Goal: Information Seeking & Learning: Compare options

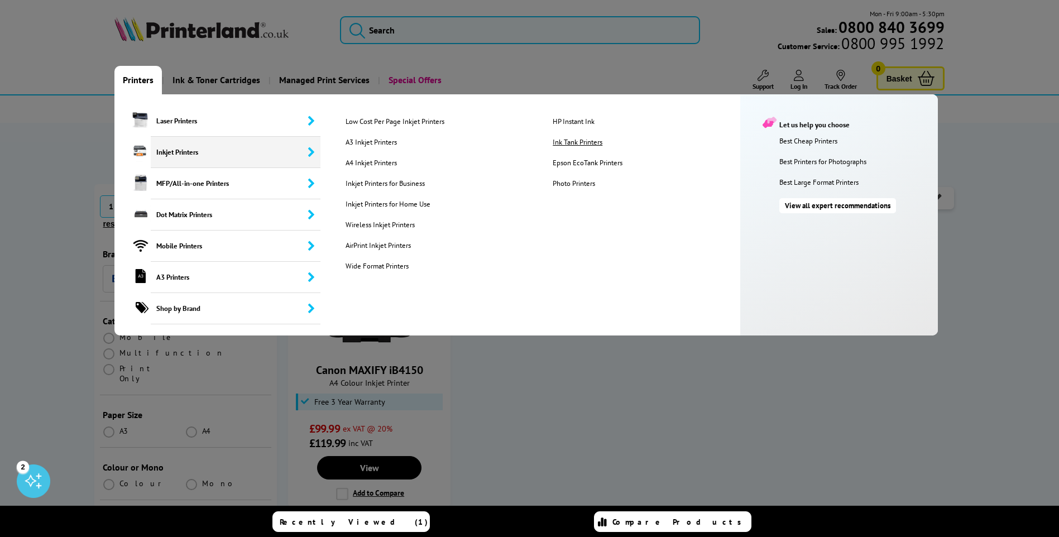
click at [574, 140] on link "Ink Tank Printers" at bounding box center [647, 141] width 206 height 9
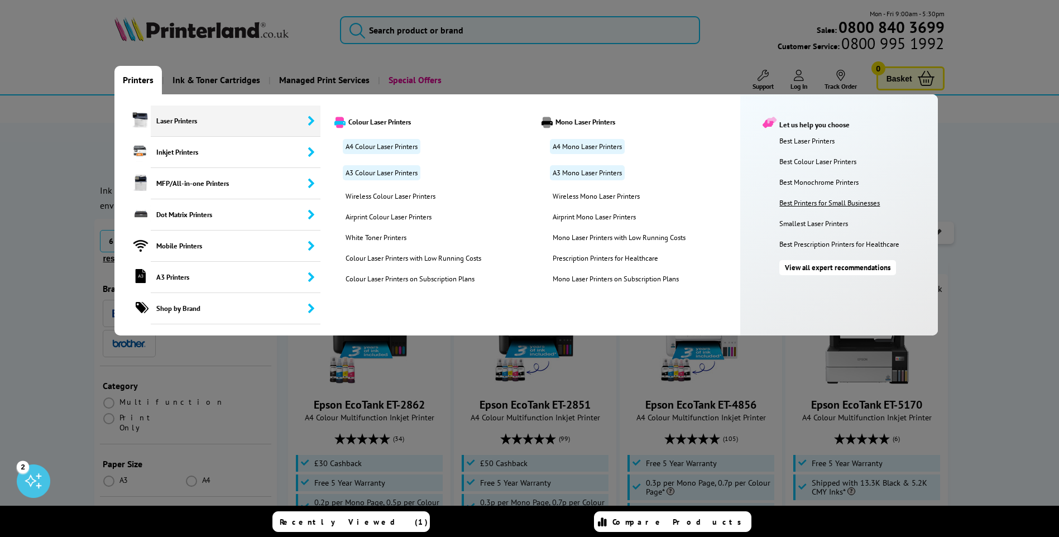
click at [819, 203] on link "Best Printers for Small Businesses" at bounding box center [855, 202] width 153 height 9
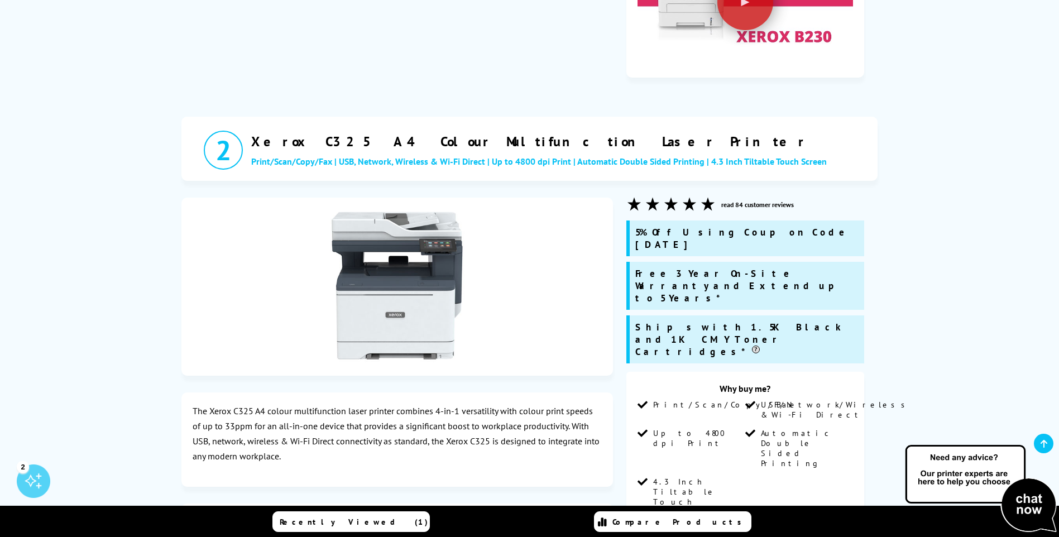
scroll to position [1060, 0]
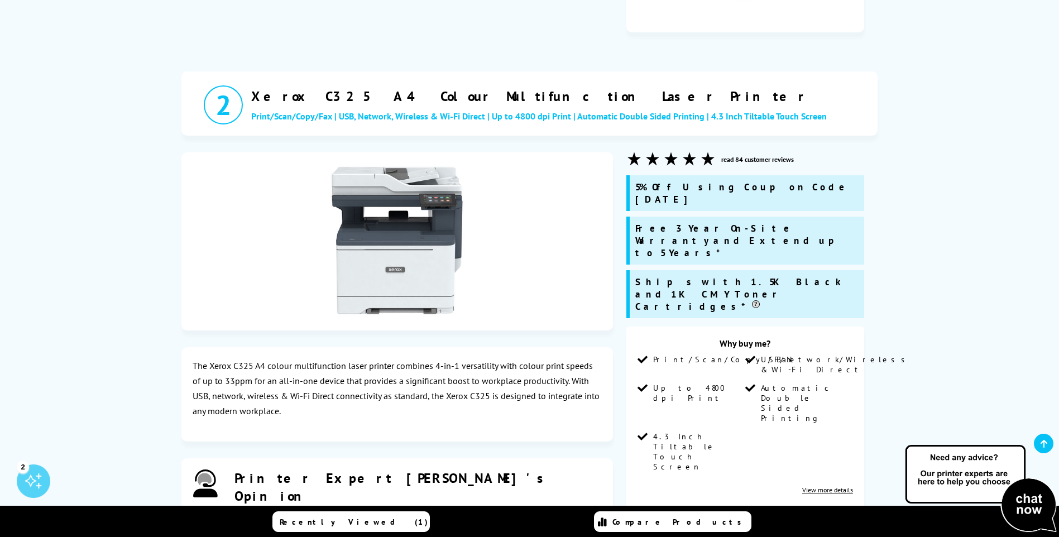
click at [397, 163] on img at bounding box center [396, 239] width 153 height 153
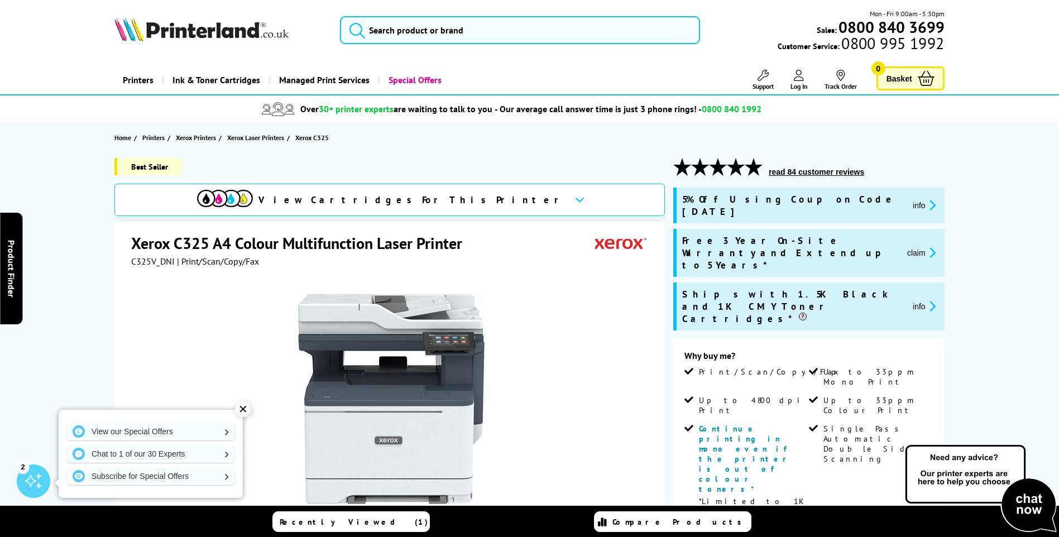
click at [575, 197] on icon at bounding box center [579, 199] width 9 height 6
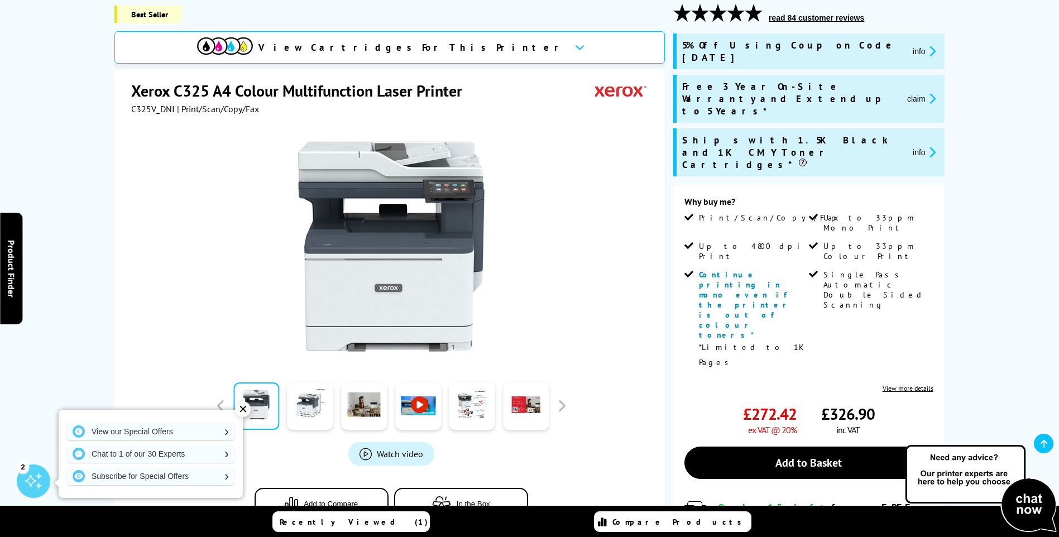
scroll to position [167, 0]
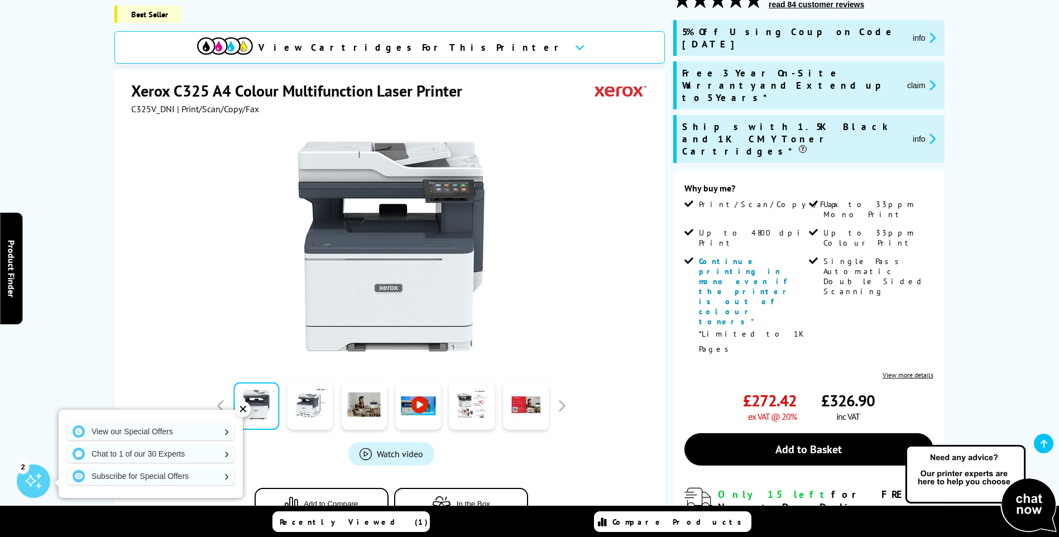
click at [482, 46] on div "View Cartridges For This Printer" at bounding box center [389, 47] width 550 height 32
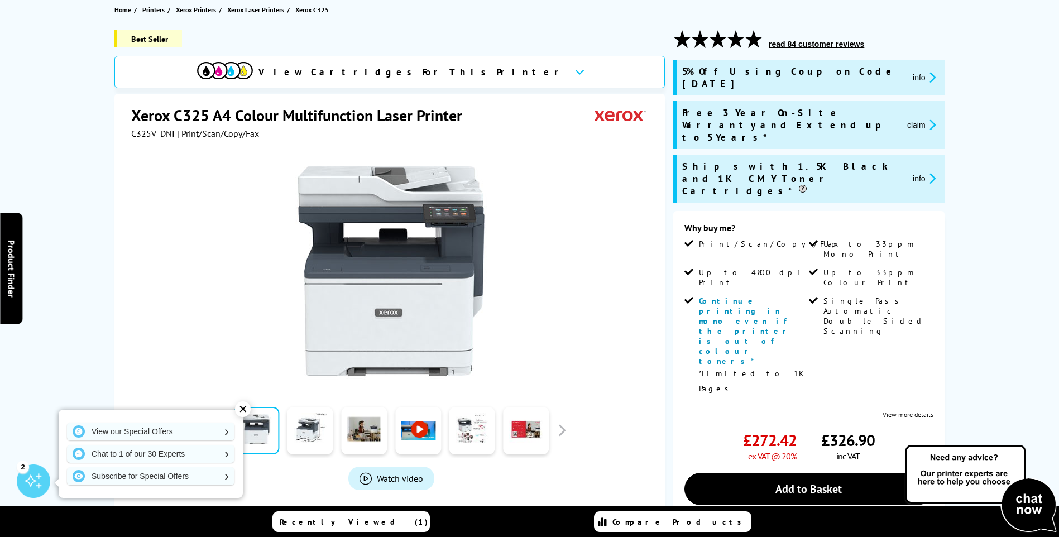
scroll to position [0, 0]
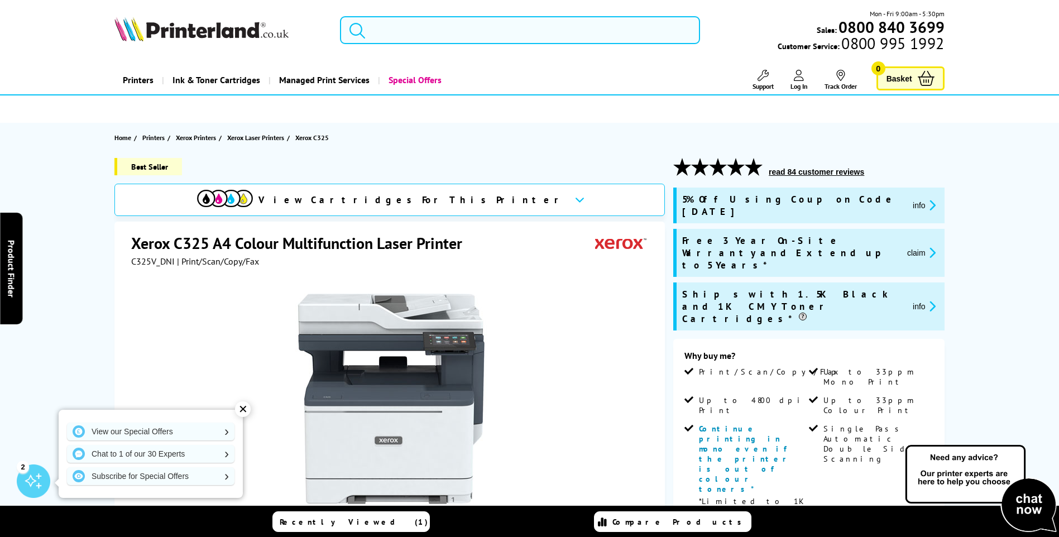
click at [489, 25] on input "search" at bounding box center [520, 30] width 360 height 28
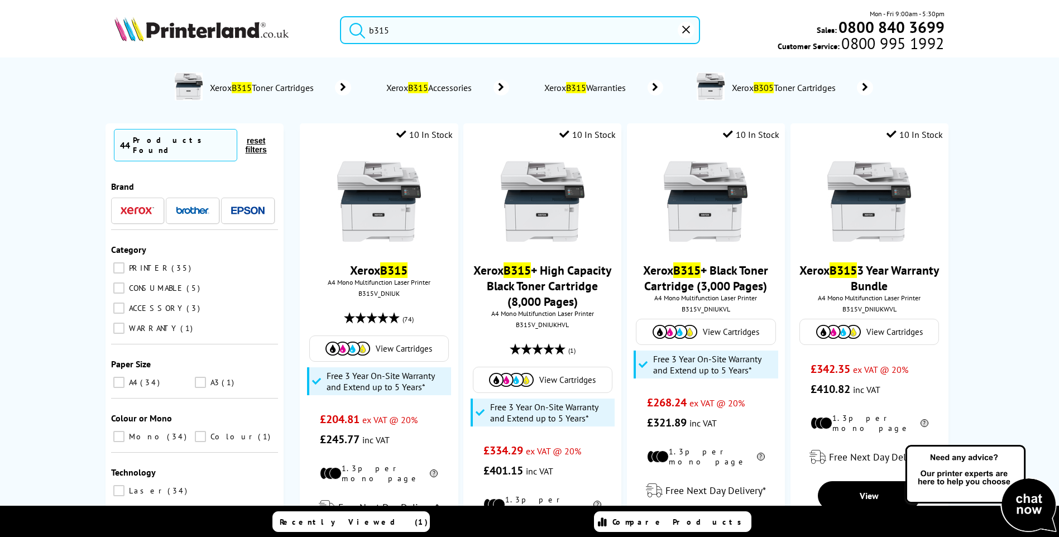
type input "b315"
click at [684, 31] on icon "reset" at bounding box center [686, 30] width 8 height 8
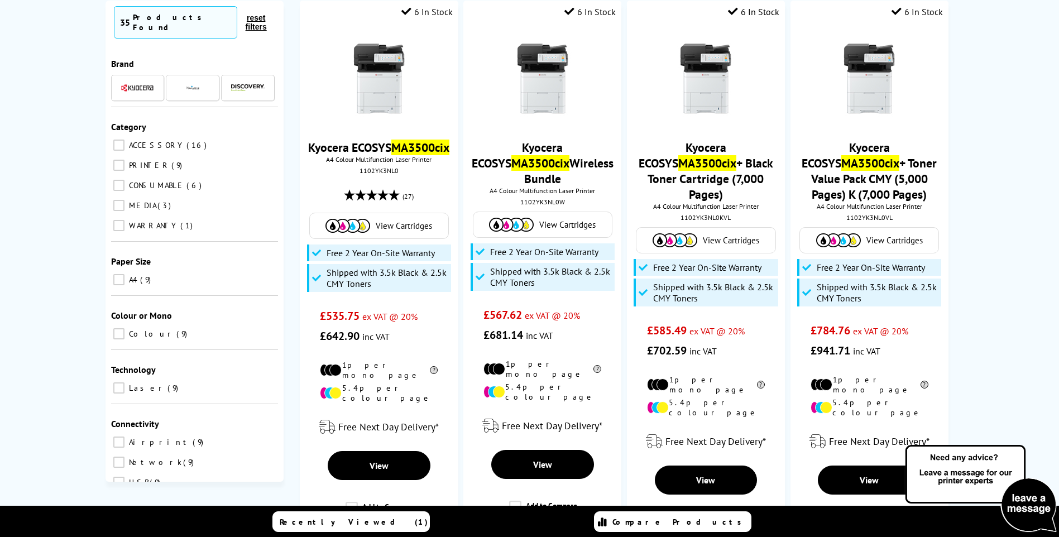
scroll to position [140, 0]
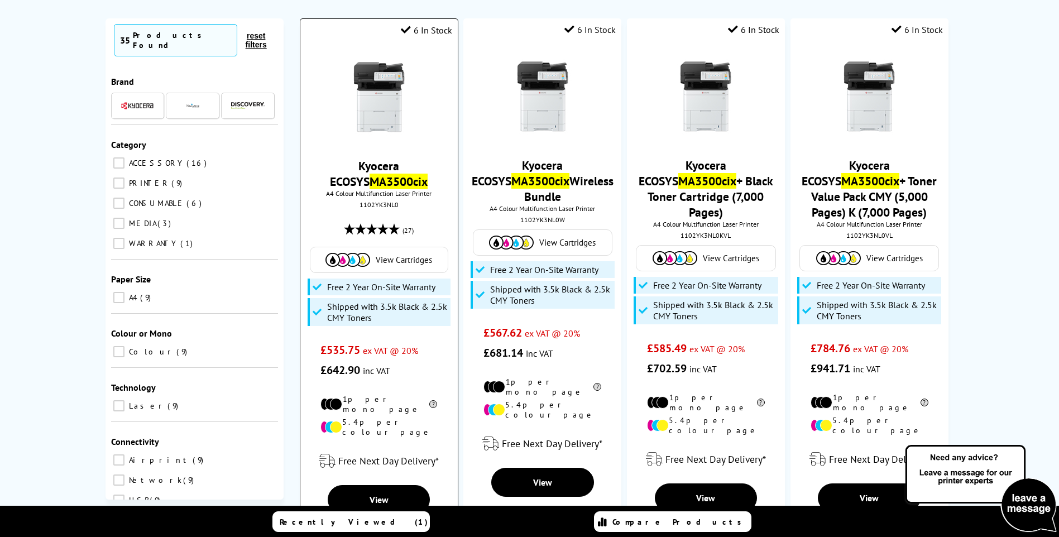
type input "ma3500cix"
click at [424, 127] on div at bounding box center [379, 98] width 146 height 86
click at [369, 116] on img at bounding box center [379, 97] width 84 height 84
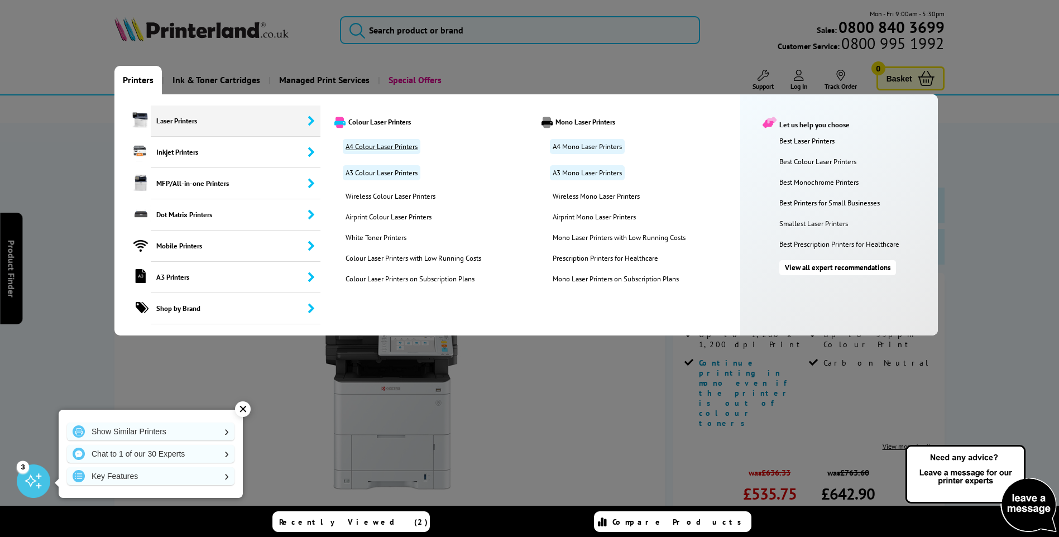
click at [385, 148] on link "A4 Colour Laser Printers" at bounding box center [382, 146] width 78 height 15
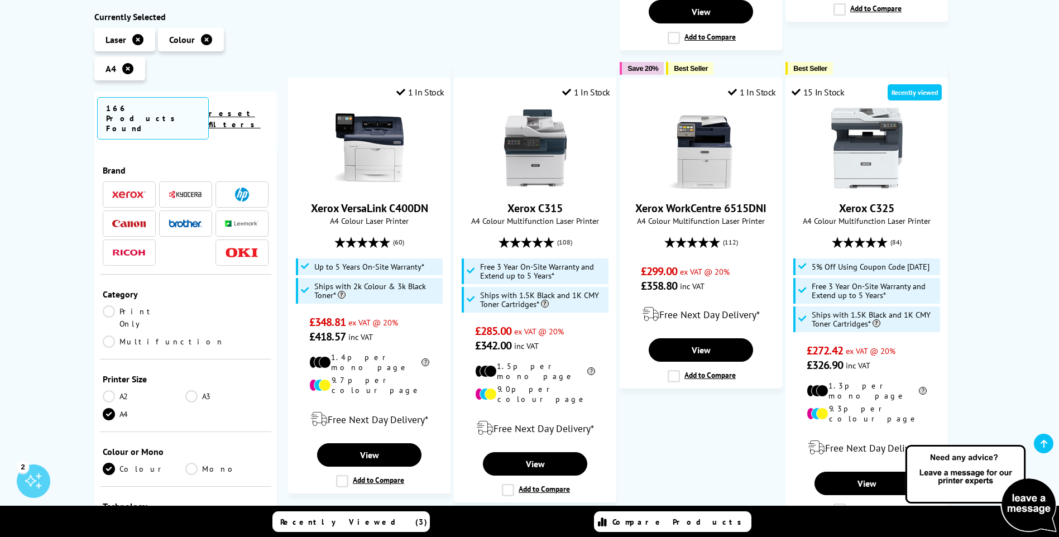
scroll to position [795, 0]
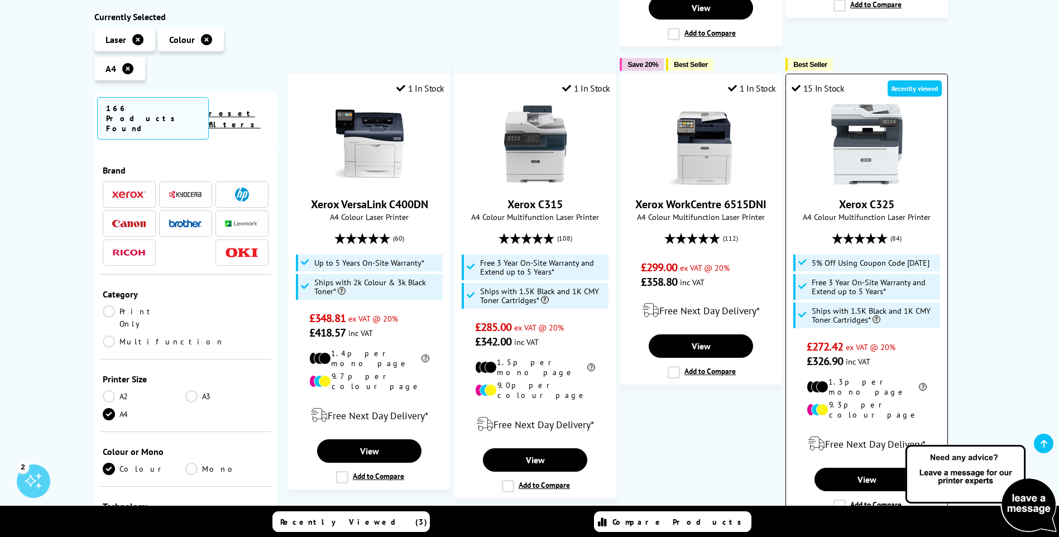
click at [868, 110] on img at bounding box center [867, 144] width 84 height 84
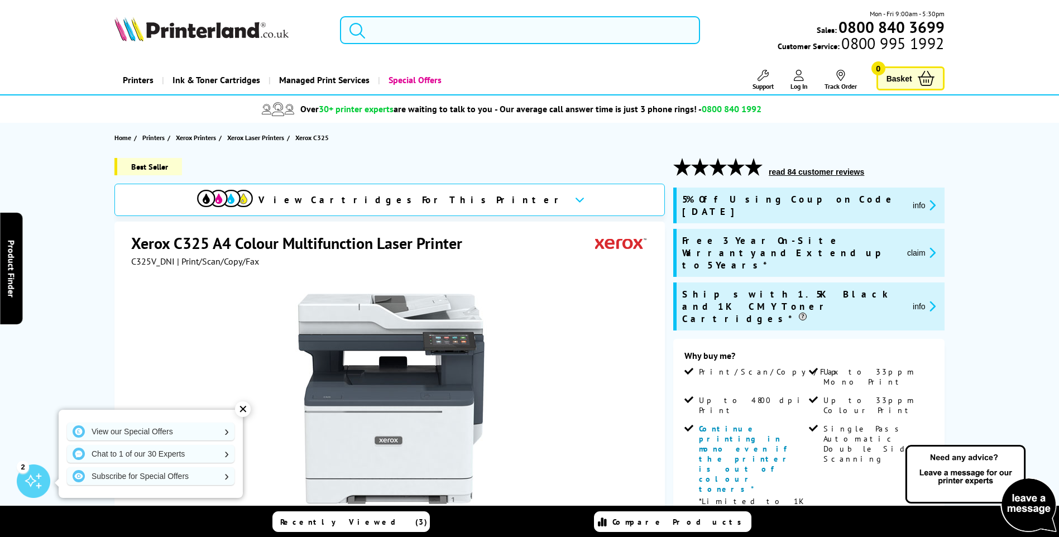
click at [446, 29] on input "search" at bounding box center [520, 30] width 360 height 28
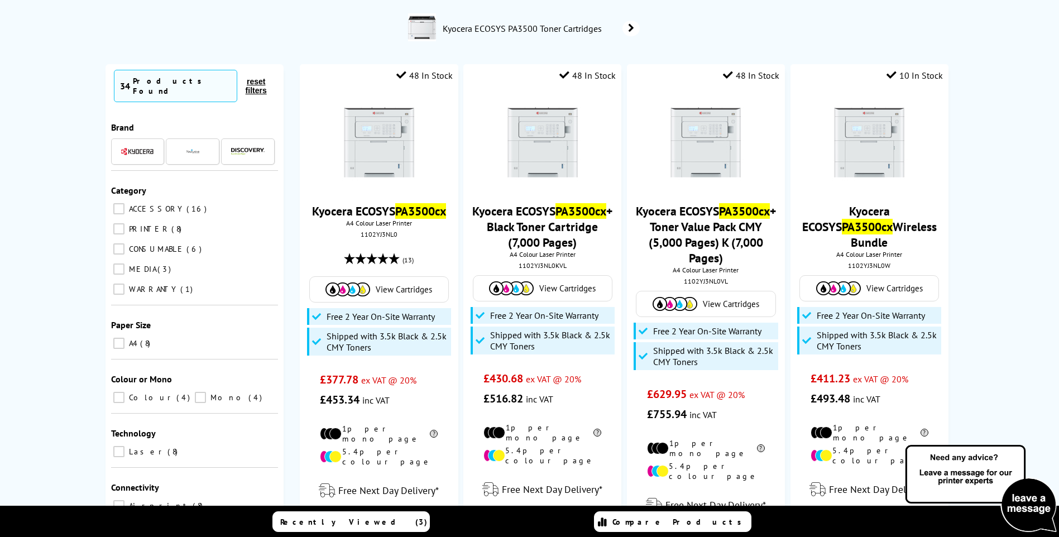
scroll to position [140, 0]
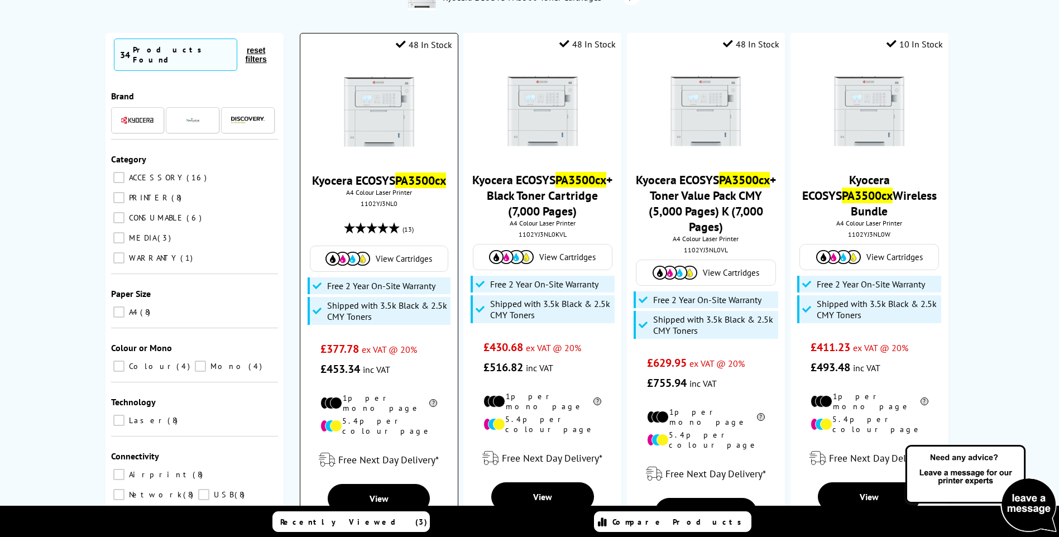
type input "pa3500cx"
click at [371, 131] on img at bounding box center [379, 112] width 84 height 84
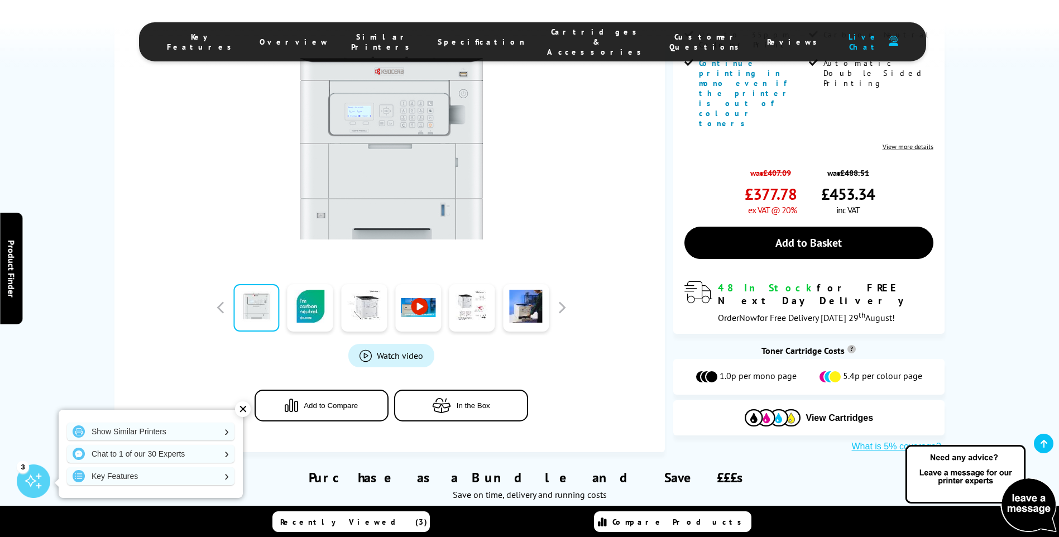
scroll to position [293, 0]
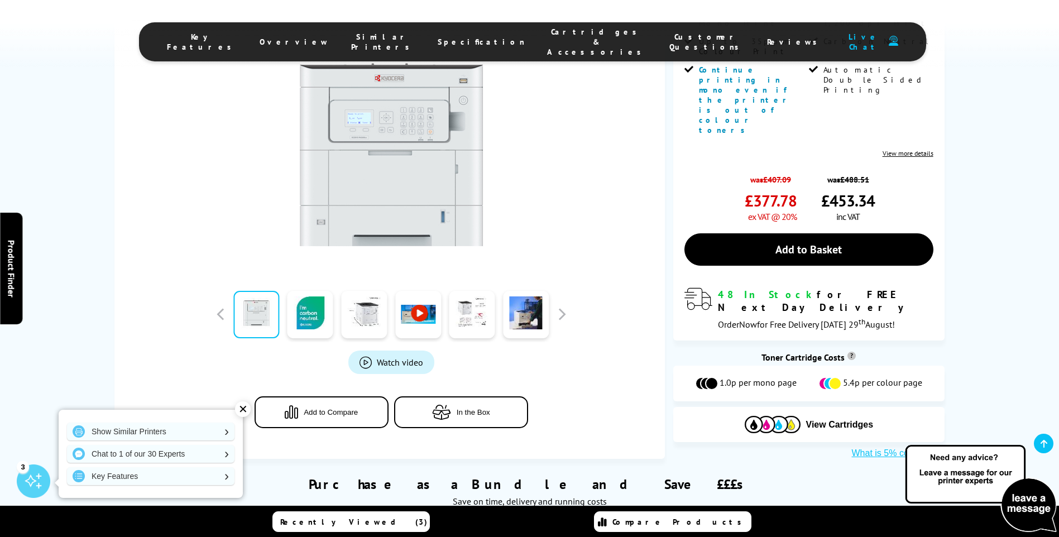
click at [466, 408] on span "In the Box" at bounding box center [472, 412] width 33 height 8
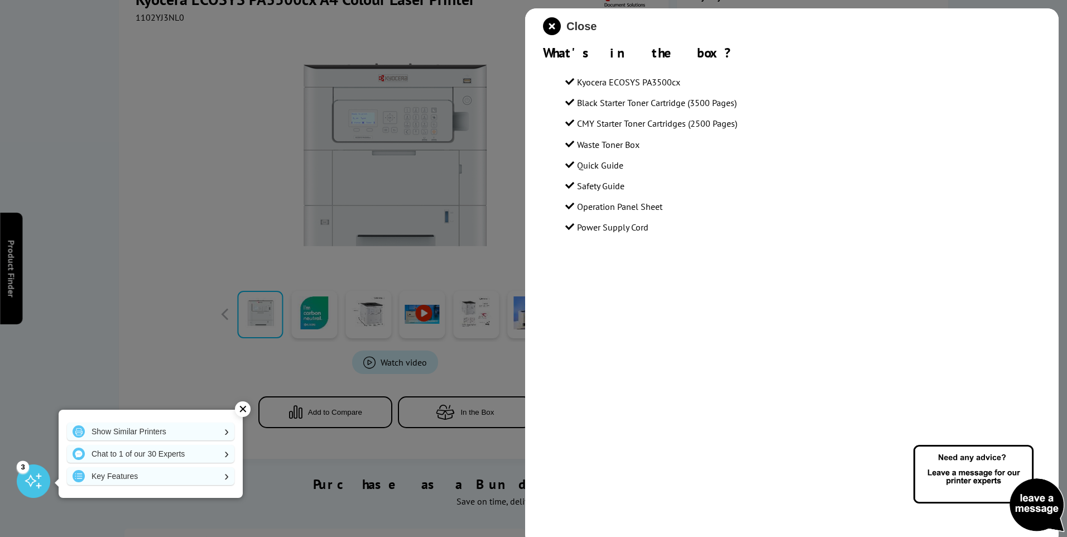
click at [586, 28] on span "Close" at bounding box center [581, 26] width 30 height 13
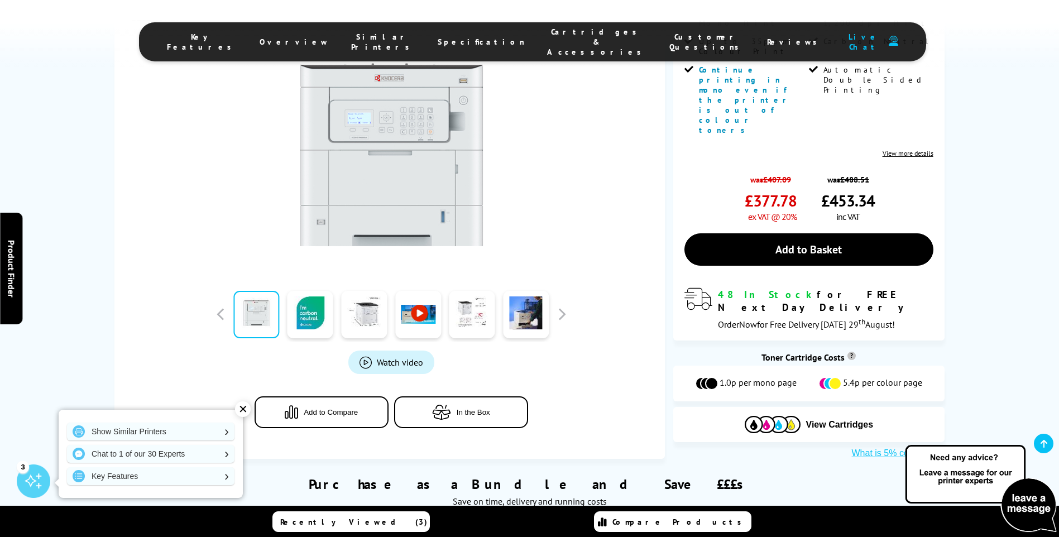
scroll to position [0, 0]
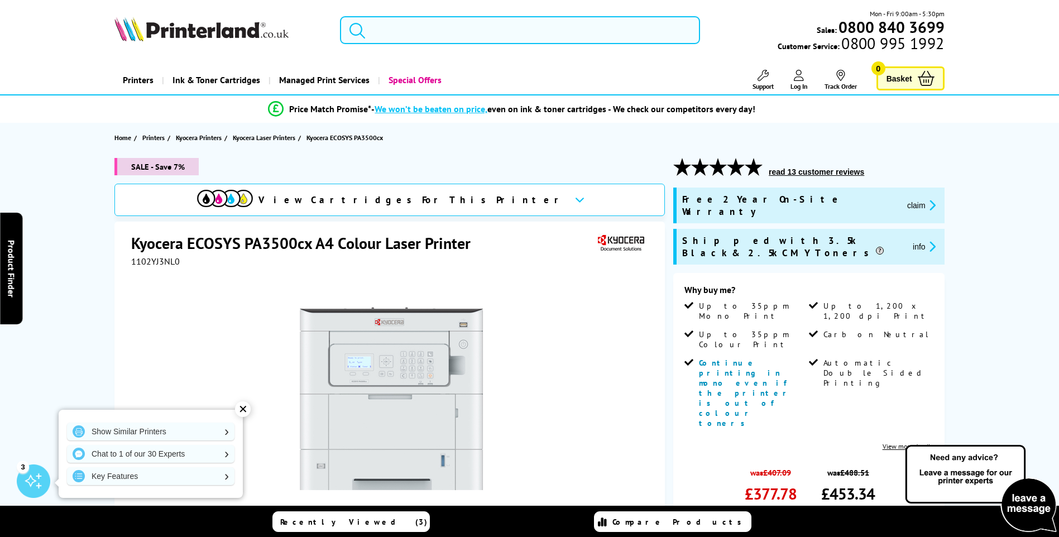
click at [546, 26] on input "search" at bounding box center [520, 30] width 360 height 28
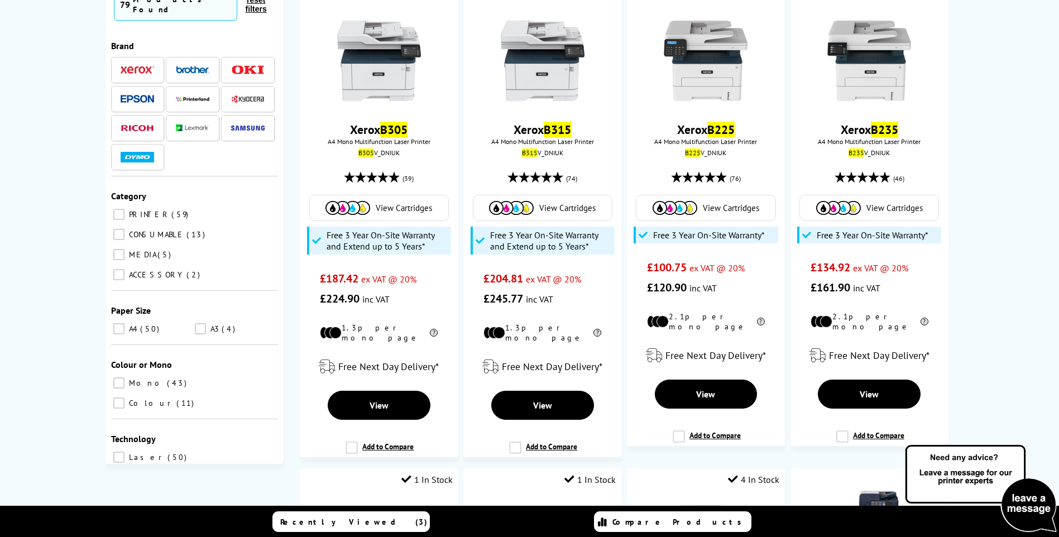
scroll to position [195, 0]
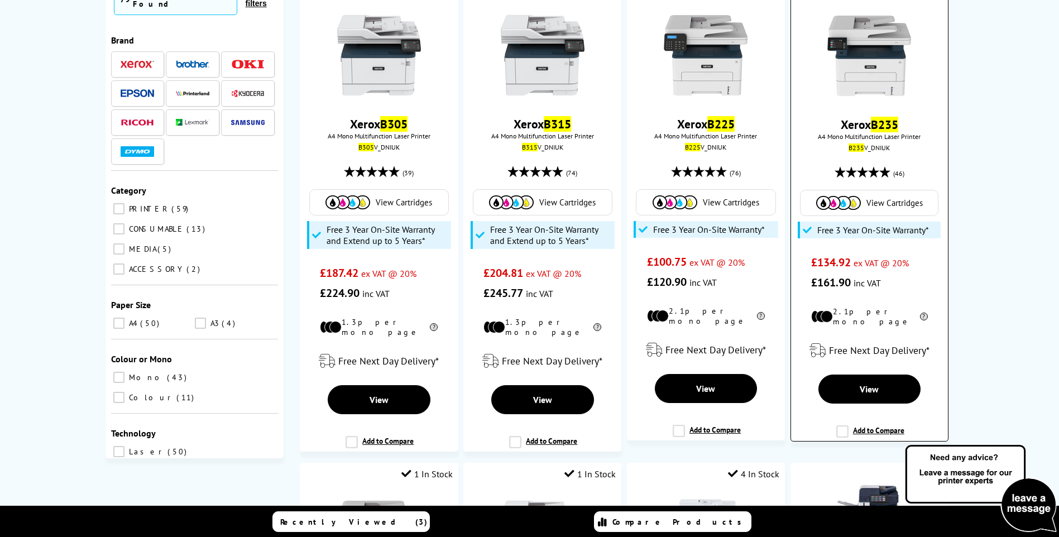
type input "b325"
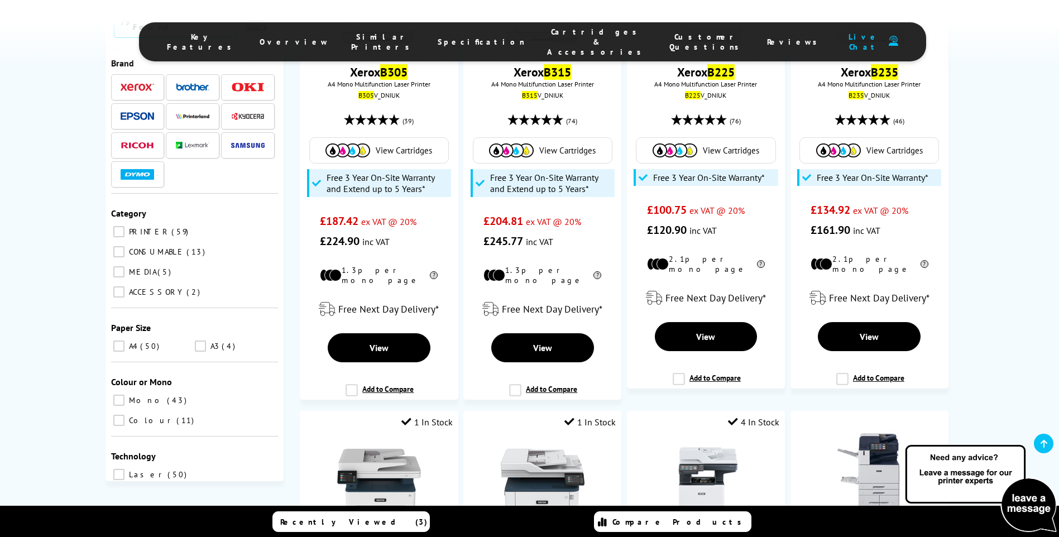
scroll to position [167, 0]
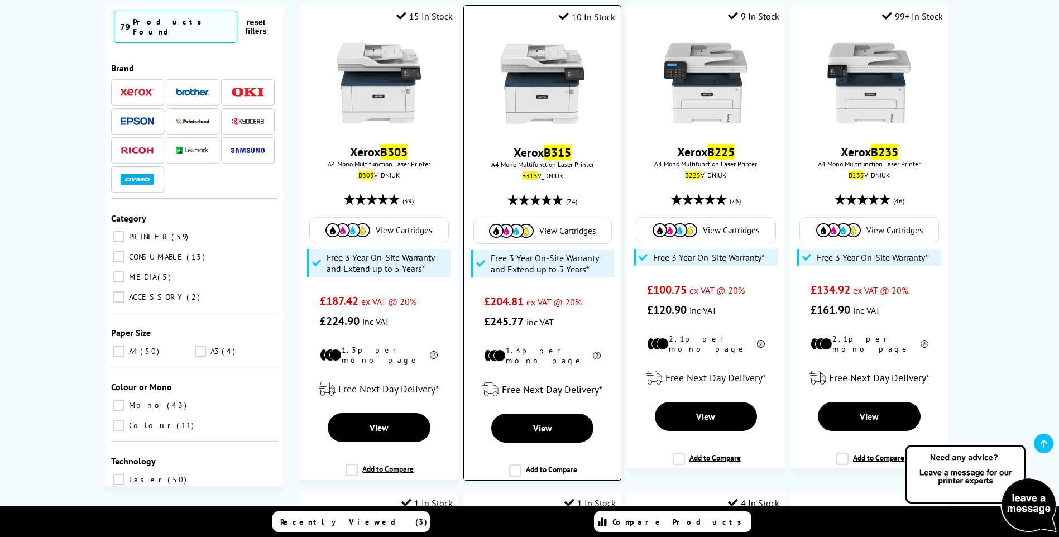
click at [554, 101] on img at bounding box center [543, 84] width 84 height 84
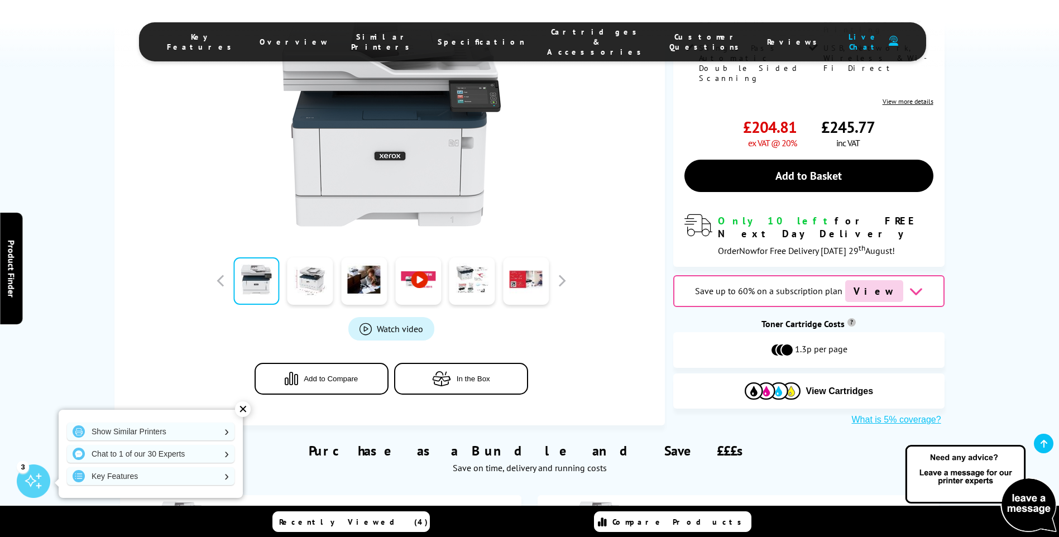
scroll to position [349, 0]
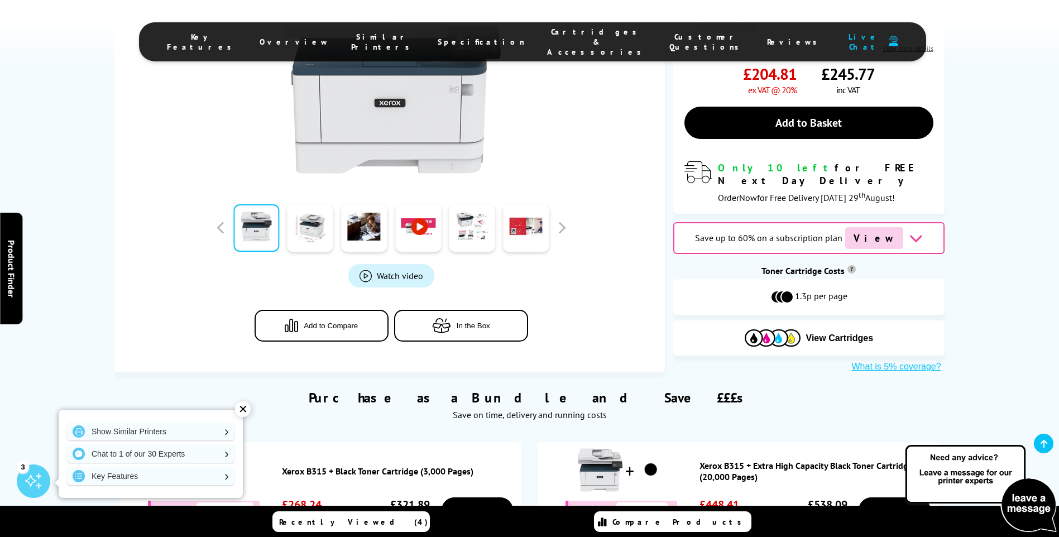
click at [434, 318] on icon "button" at bounding box center [441, 325] width 19 height 15
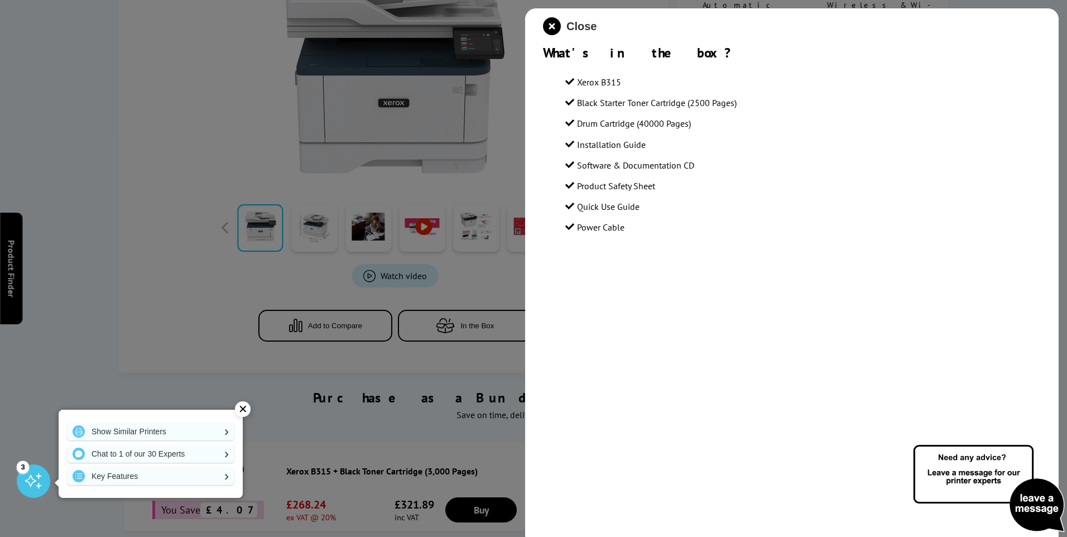
click at [567, 30] on span "Close" at bounding box center [581, 26] width 30 height 13
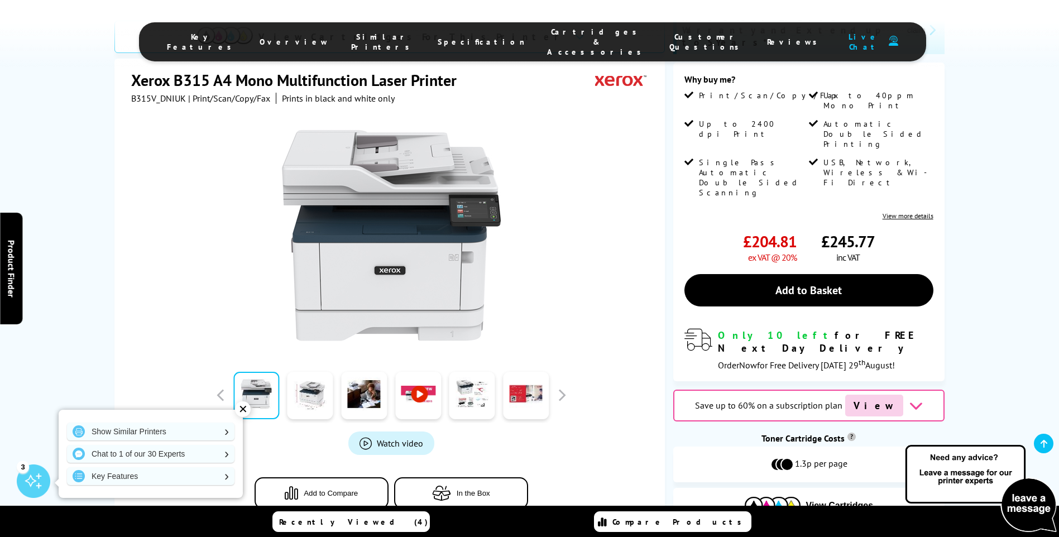
scroll to position [209, 0]
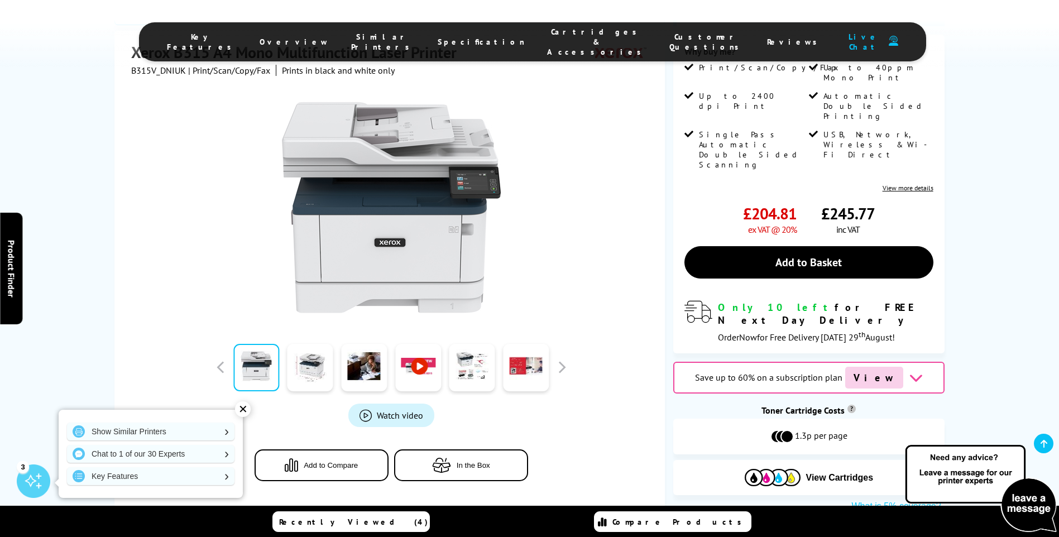
click at [485, 461] on span "In the Box" at bounding box center [472, 465] width 33 height 8
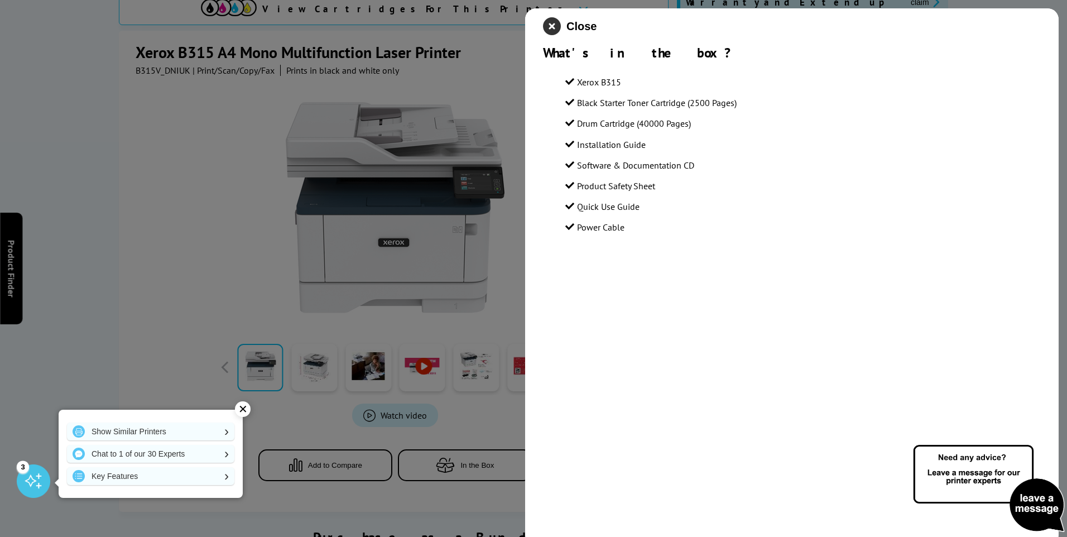
click at [550, 25] on icon "close modal" at bounding box center [552, 26] width 18 height 18
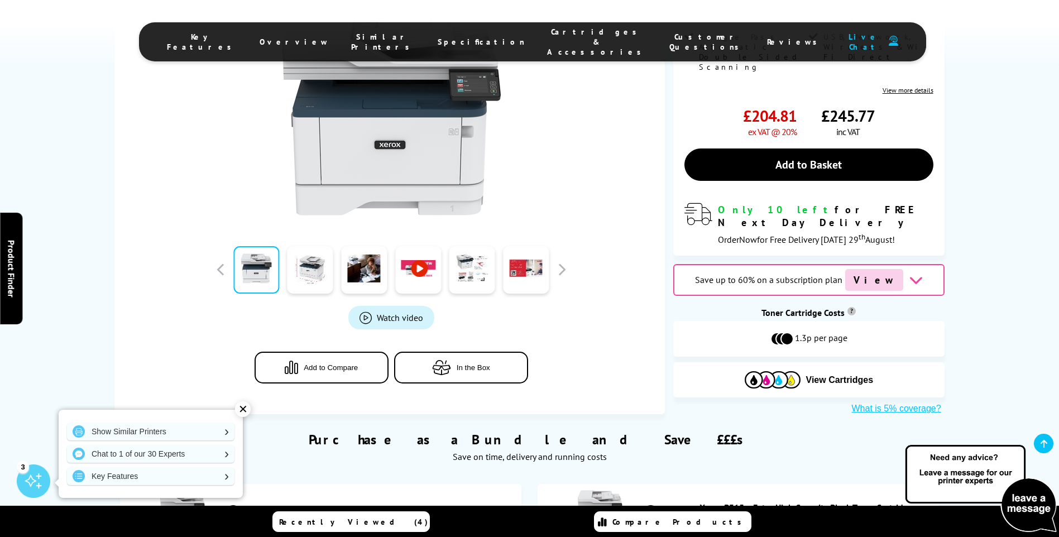
scroll to position [84, 0]
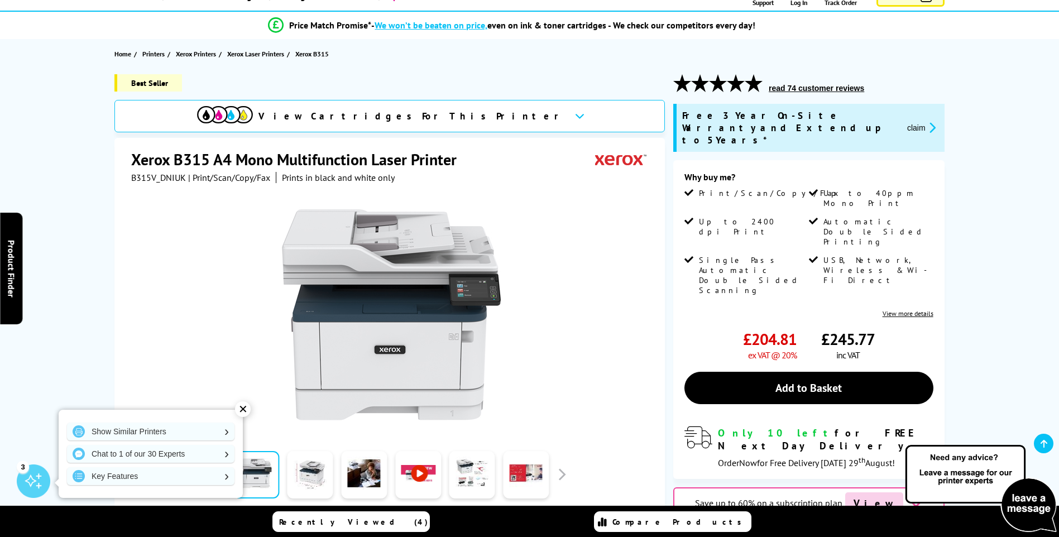
click at [575, 114] on icon at bounding box center [579, 116] width 9 height 6
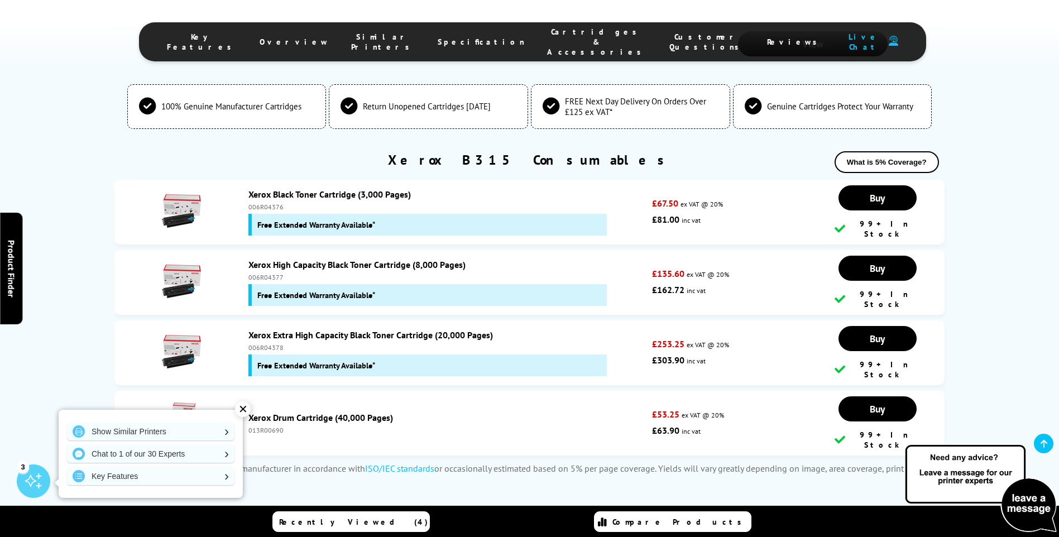
scroll to position [3895, 0]
